Goal: Task Accomplishment & Management: Complete application form

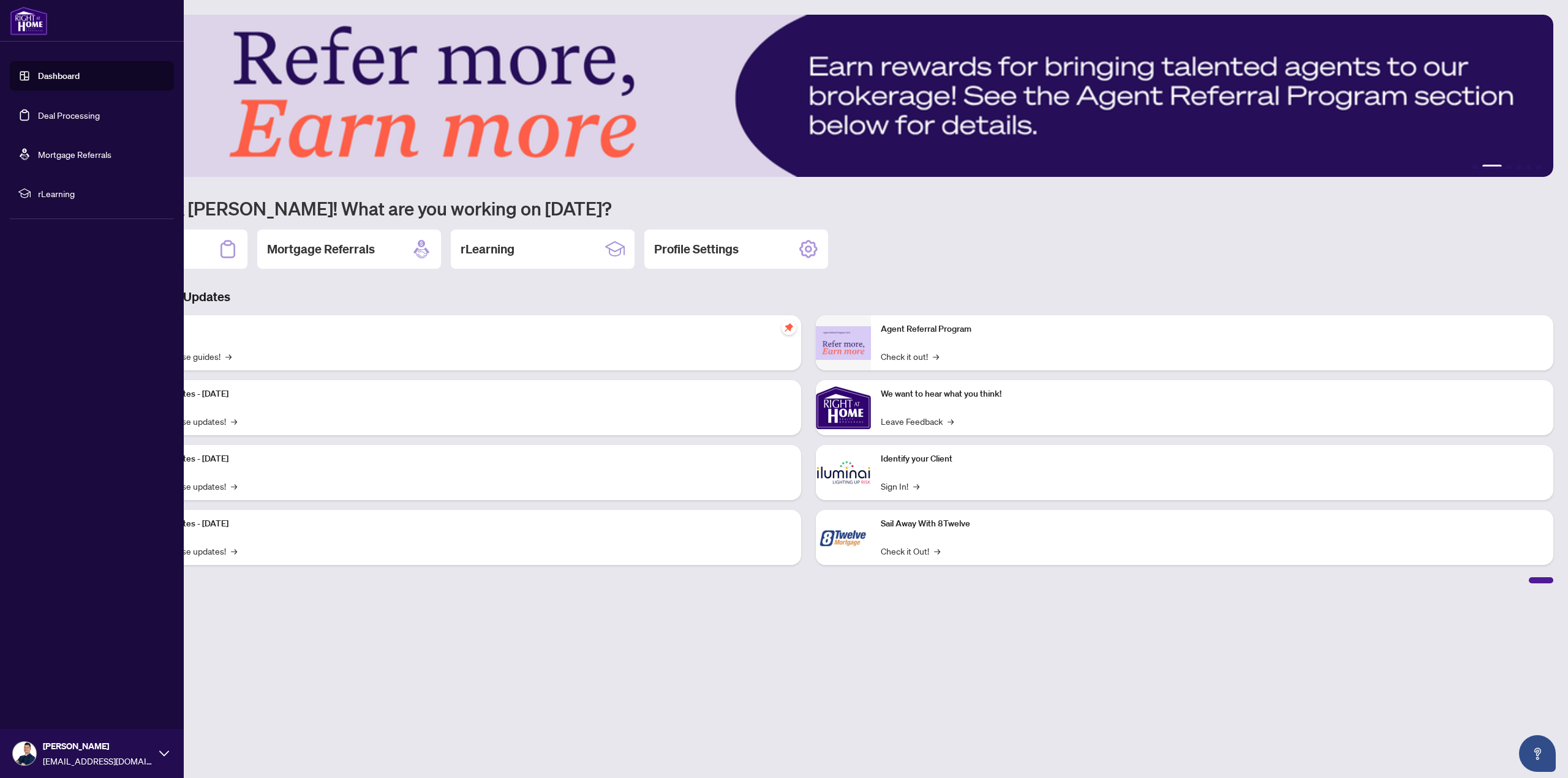
click at [67, 116] on link "Deal Processing" at bounding box center [69, 115] width 62 height 11
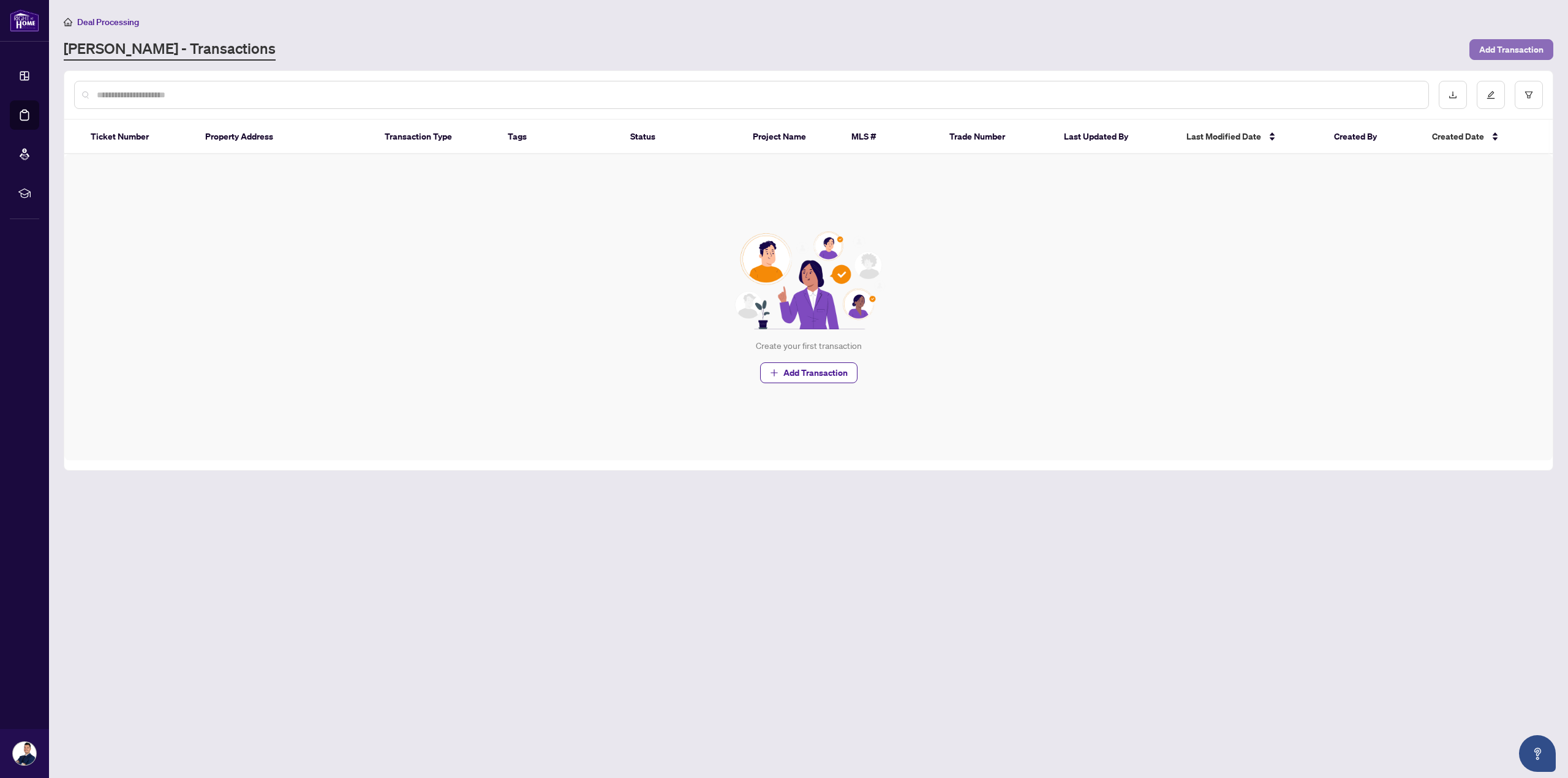
click at [1492, 43] on span "Add Transaction" at bounding box center [1511, 50] width 64 height 20
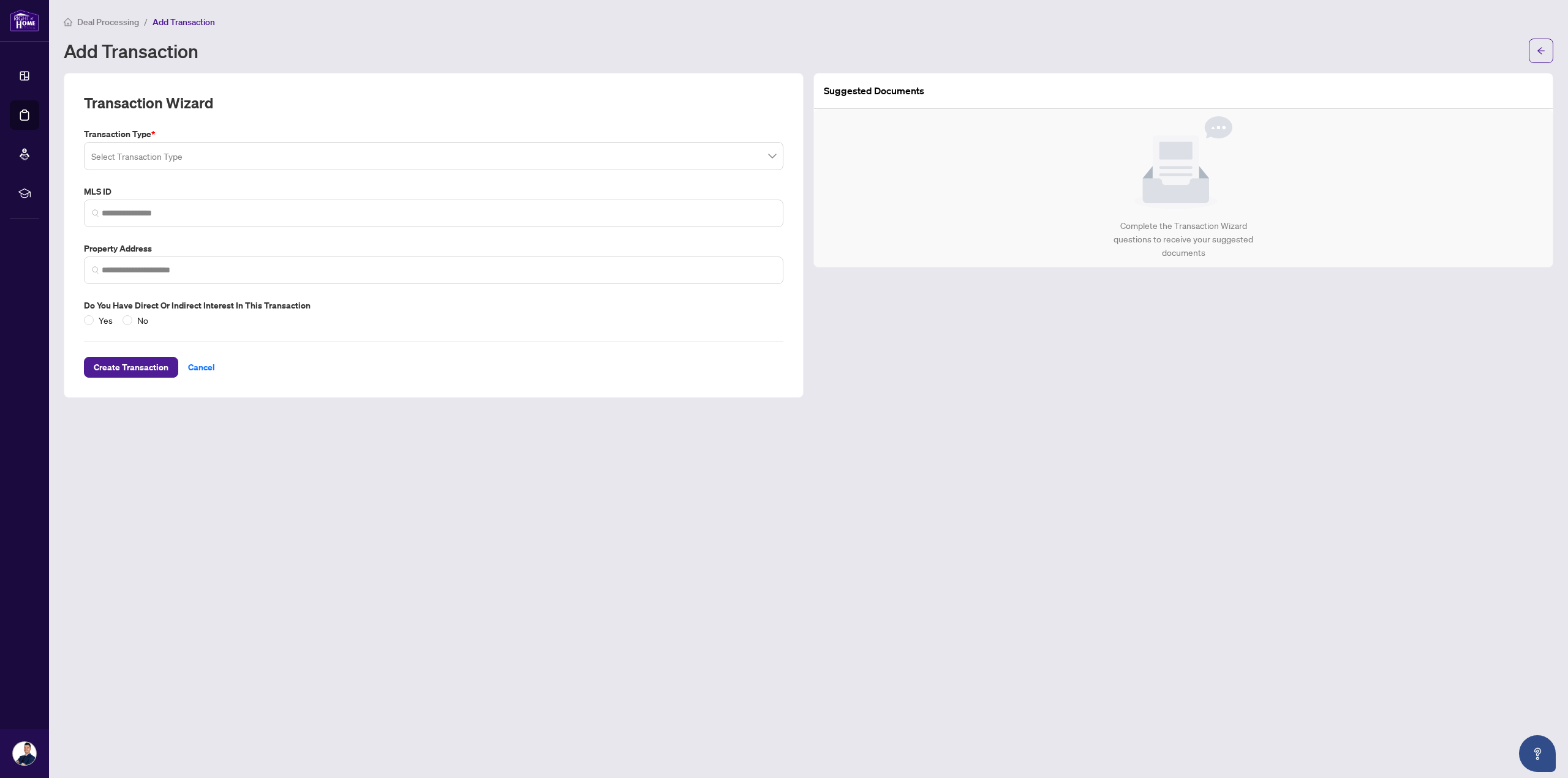
click at [155, 156] on input "search" at bounding box center [428, 158] width 674 height 27
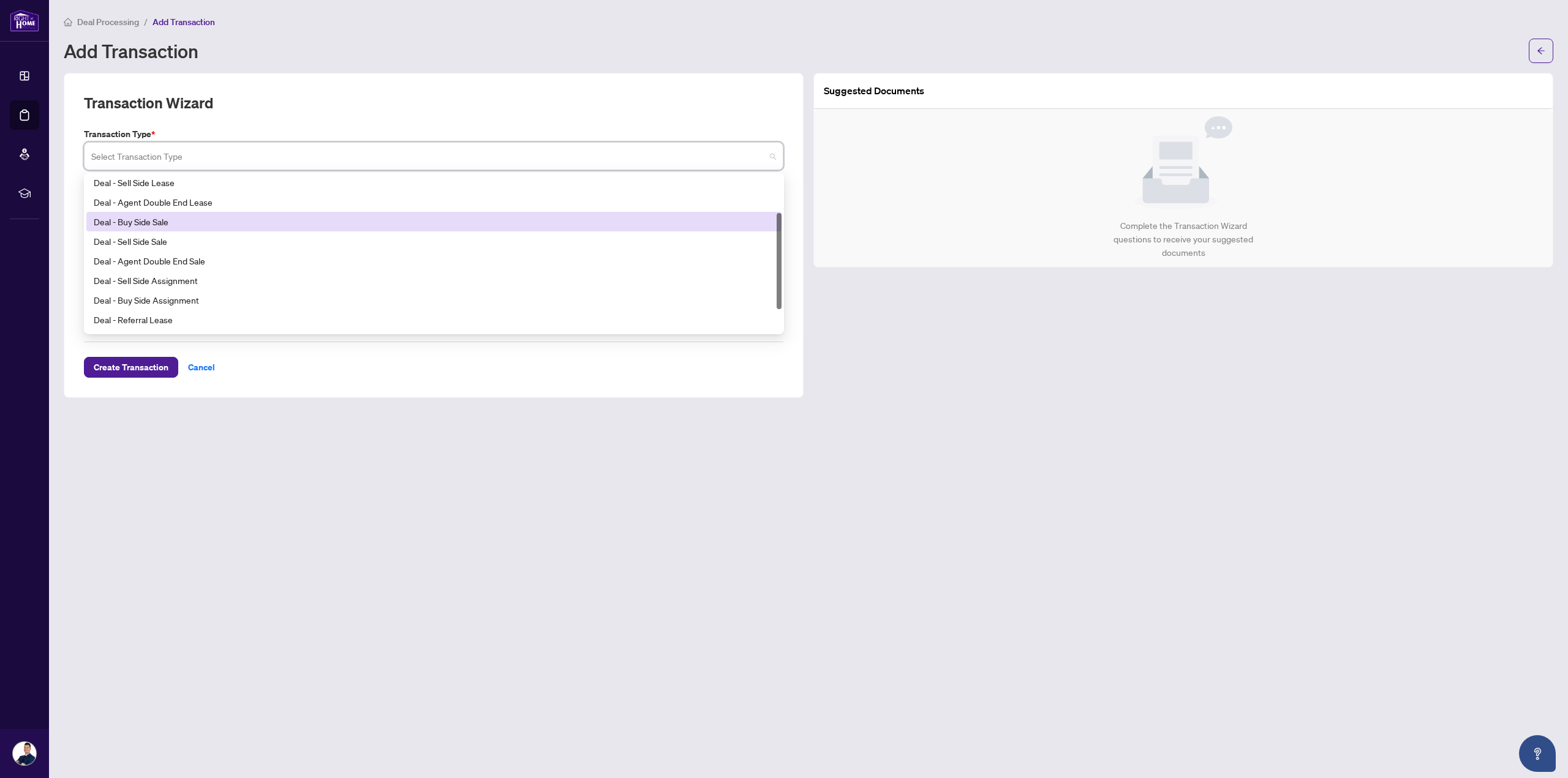
scroll to position [98, 0]
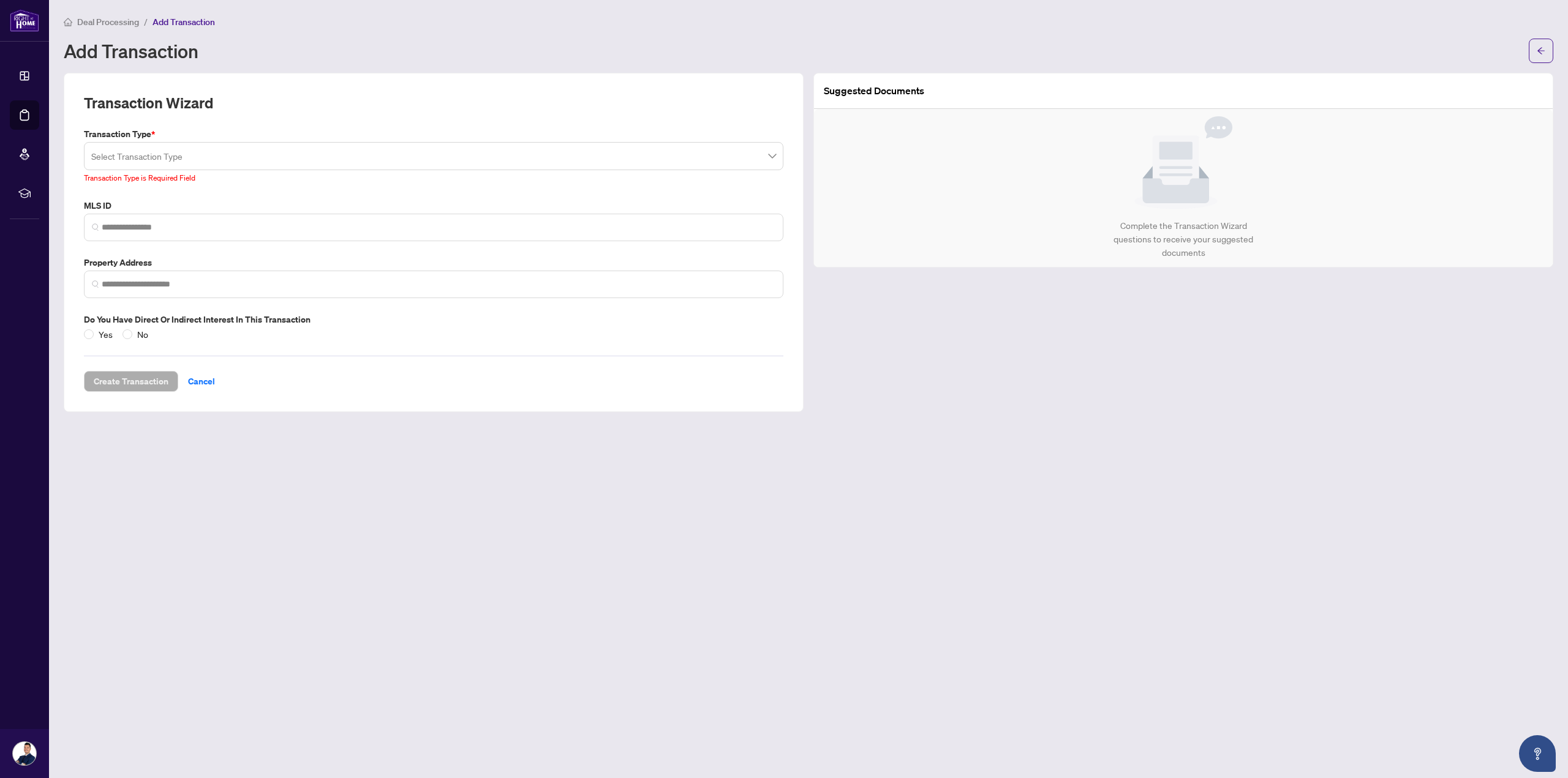
click at [204, 456] on main "Deal Processing / Add Transaction Add Transaction Transaction Wizard Transactio…" at bounding box center [809, 389] width 1519 height 778
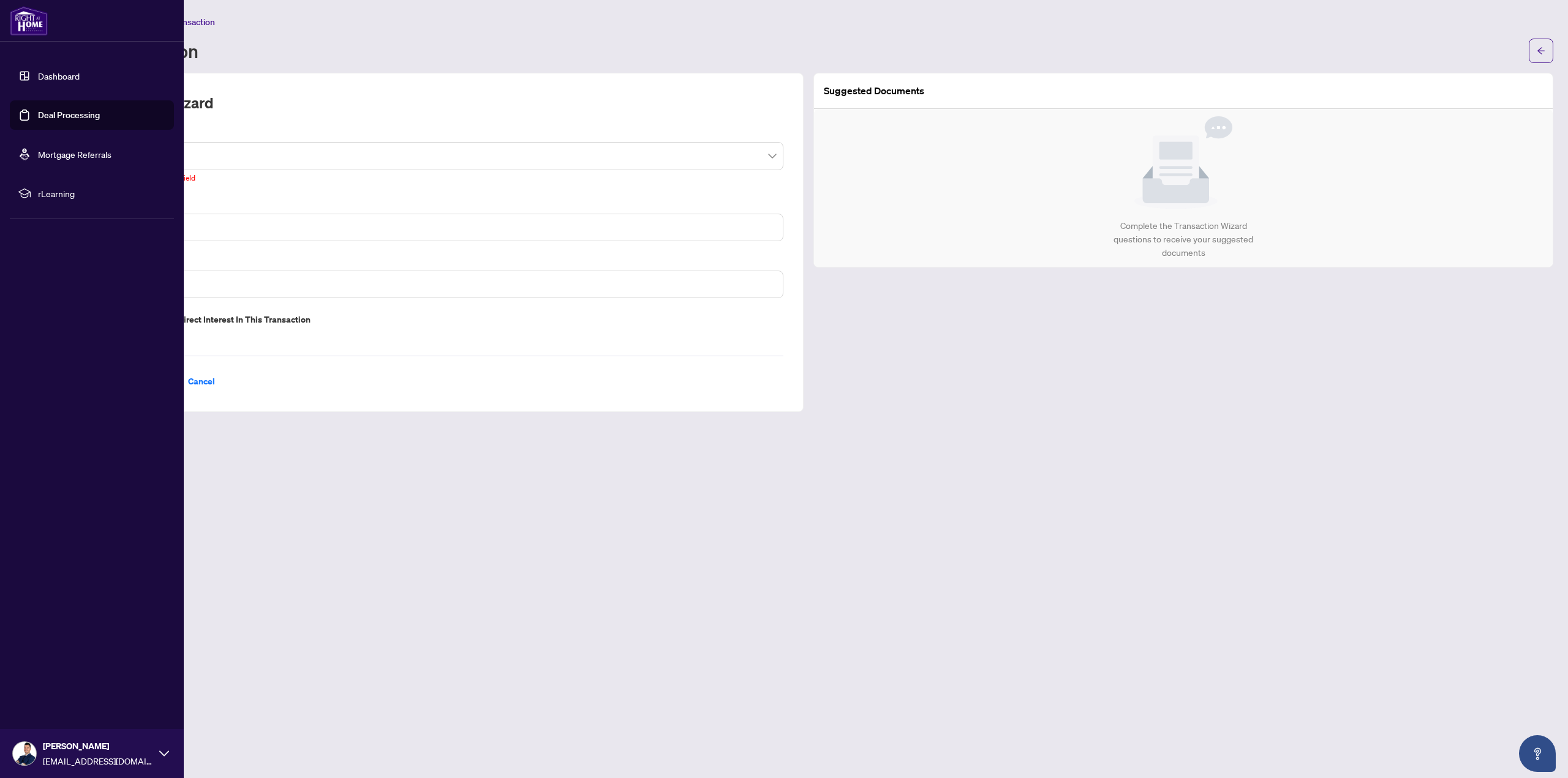
click at [69, 80] on link "Dashboard" at bounding box center [59, 76] width 42 height 11
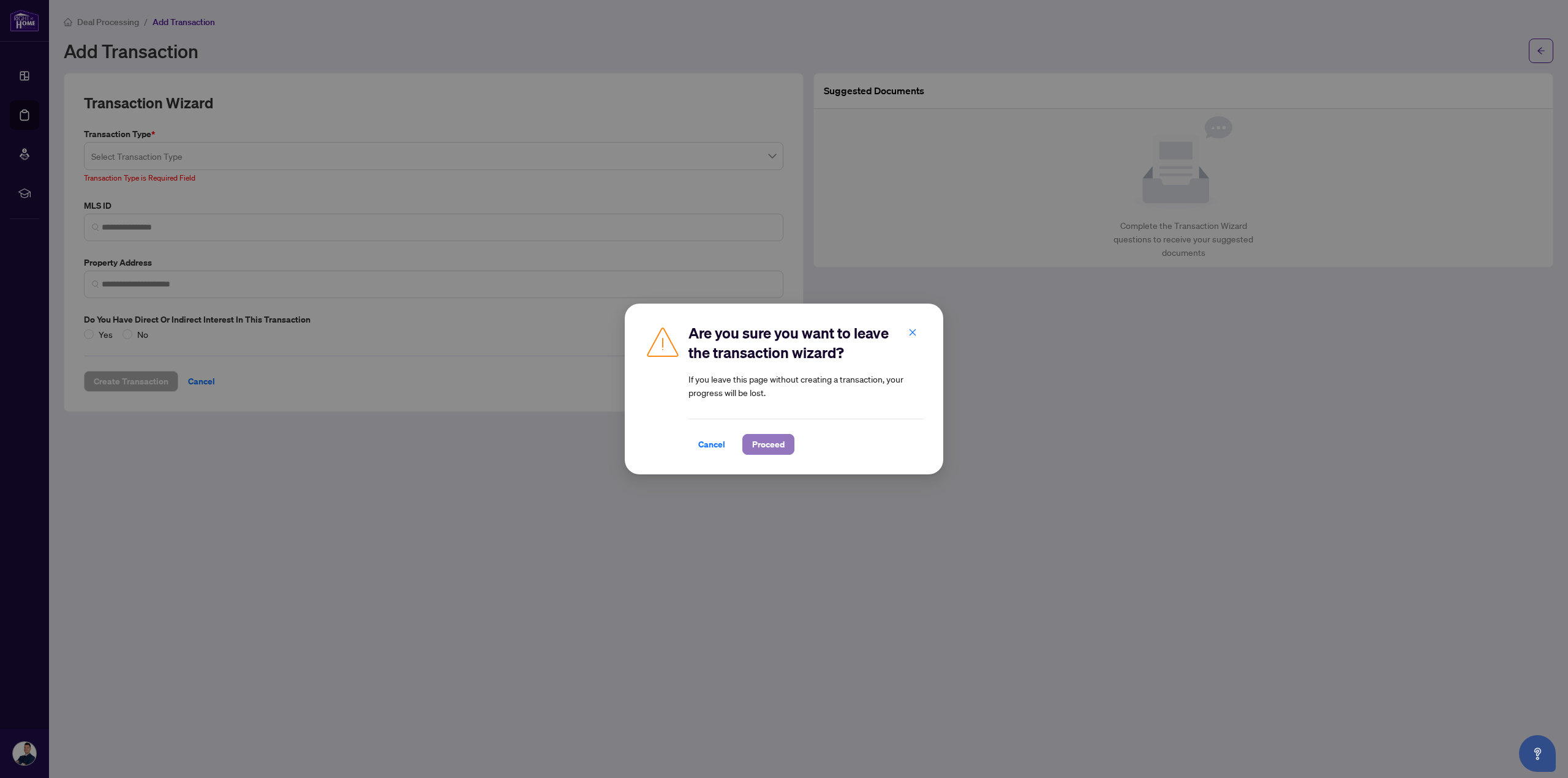
click at [767, 451] on span "Proceed" at bounding box center [768, 445] width 33 height 20
